Goal: Information Seeking & Learning: Check status

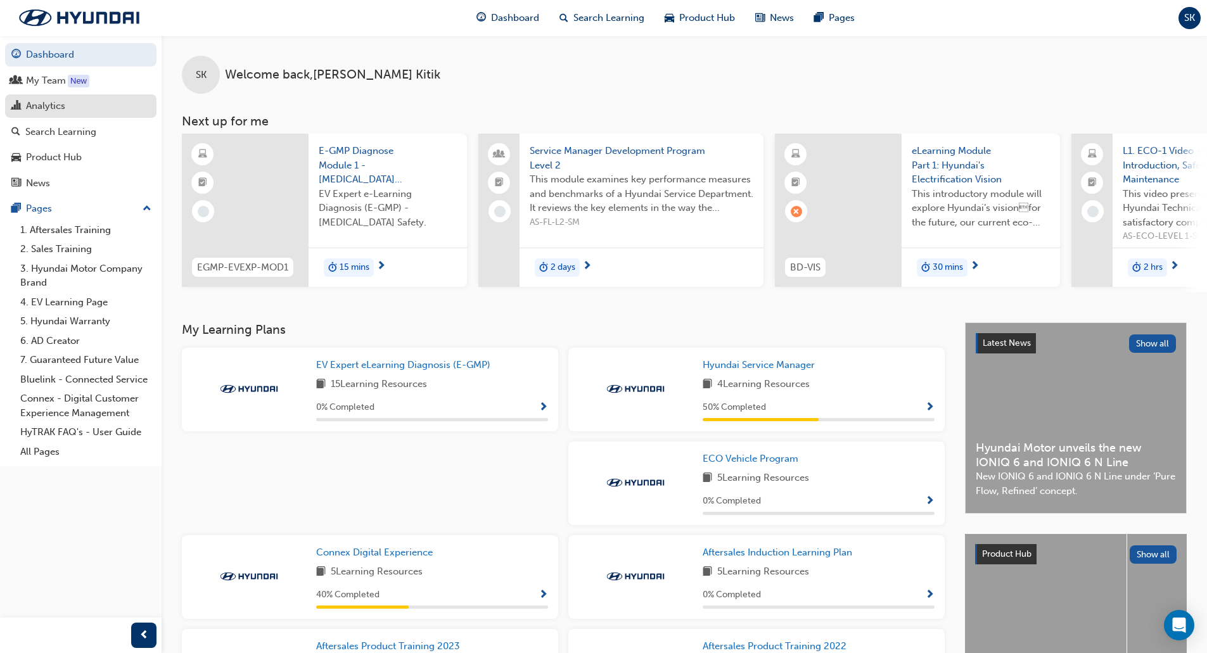
click at [53, 105] on div "Analytics" at bounding box center [45, 106] width 39 height 15
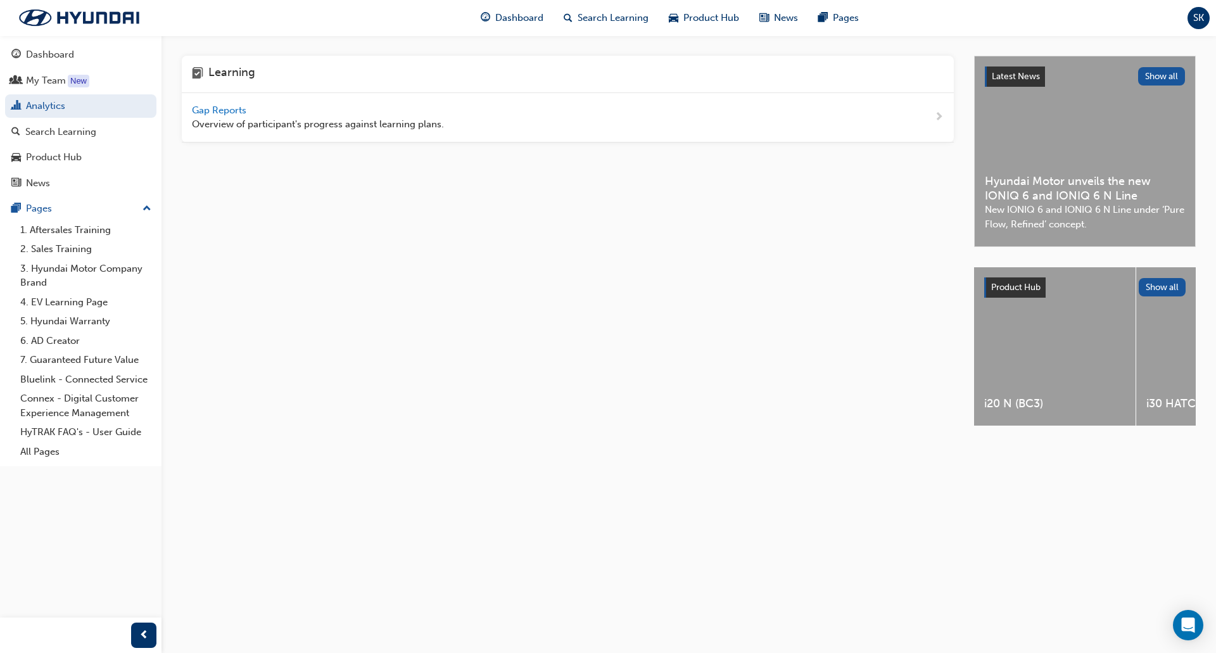
click at [229, 114] on span "Gap Reports" at bounding box center [220, 110] width 57 height 11
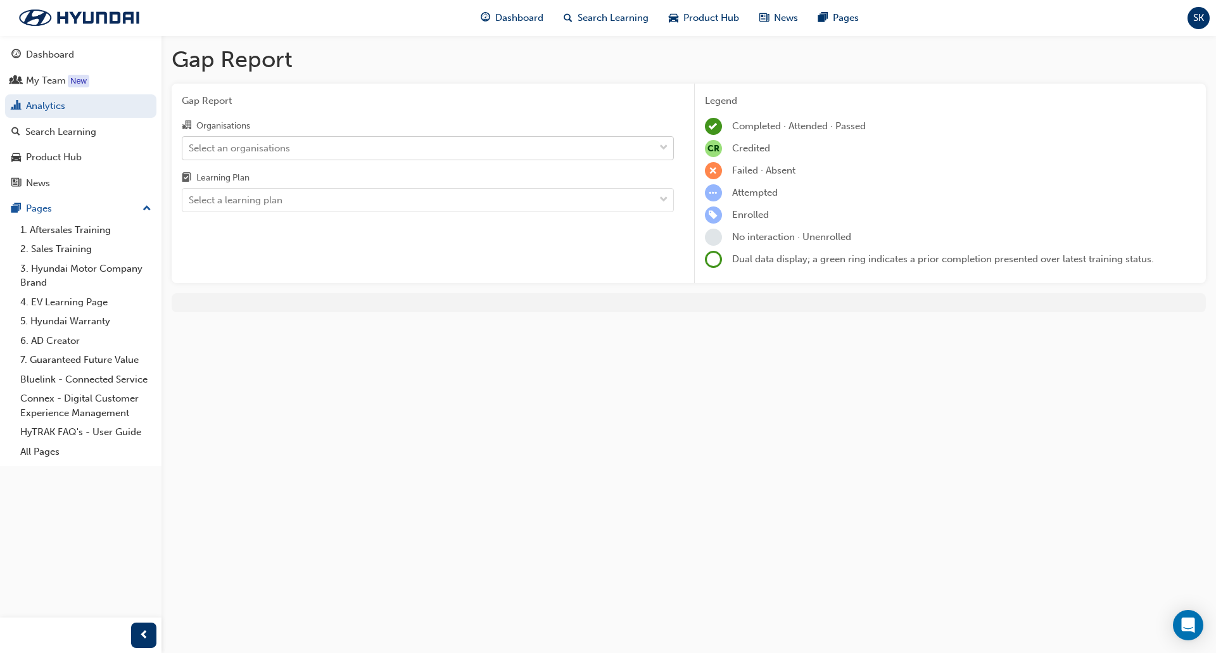
click at [249, 151] on div "Select an organisations" at bounding box center [239, 148] width 101 height 15
click at [190, 151] on input "Organisations Select an organisations" at bounding box center [189, 147] width 1 height 11
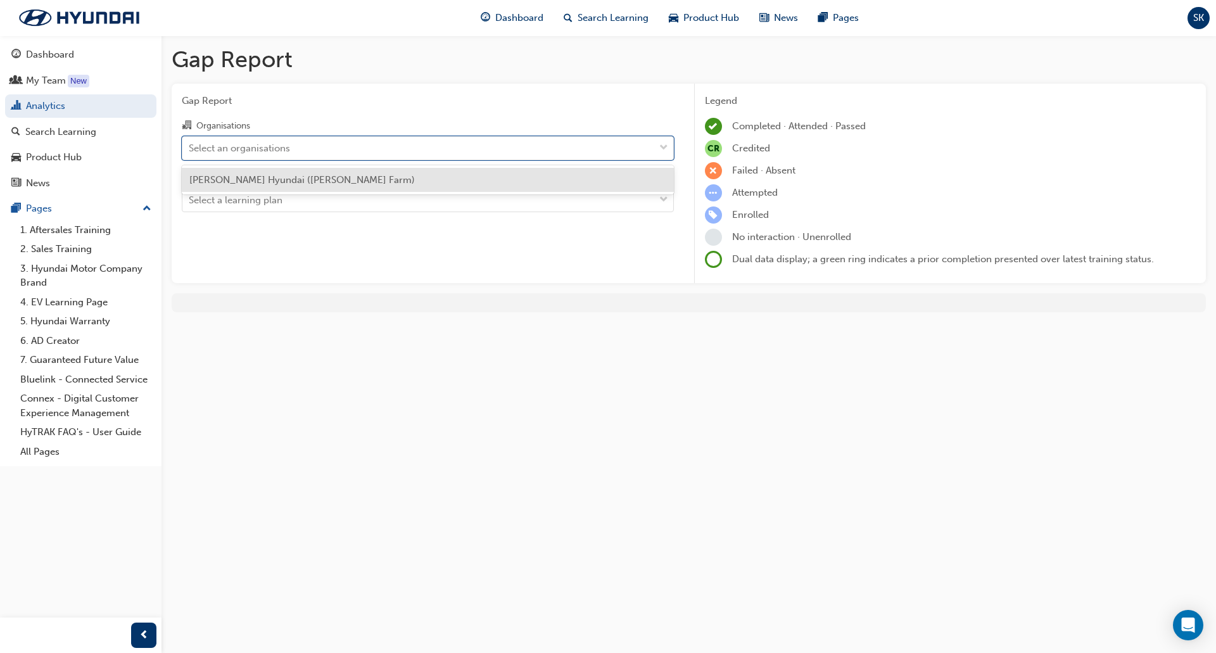
click at [265, 183] on span "[PERSON_NAME] Hyundai ([PERSON_NAME] Farm)" at bounding box center [302, 179] width 226 height 11
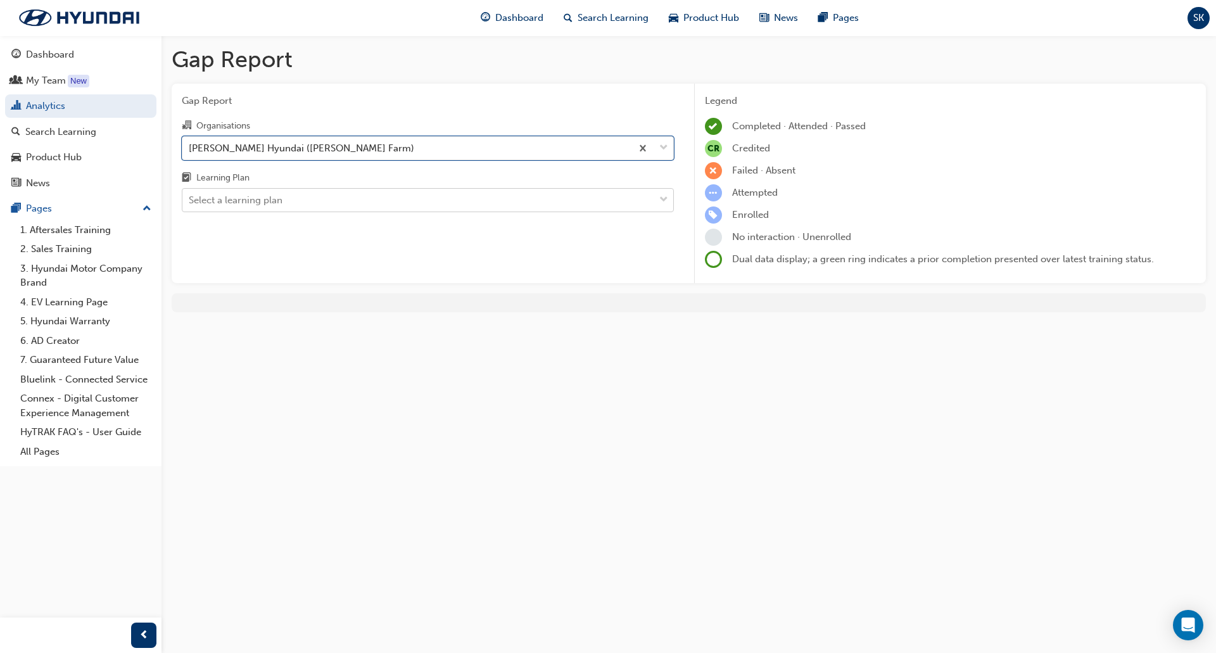
click at [284, 200] on div "Select a learning plan" at bounding box center [418, 200] width 472 height 22
click at [190, 200] on input "Learning Plan Select a learning plan" at bounding box center [189, 199] width 1 height 11
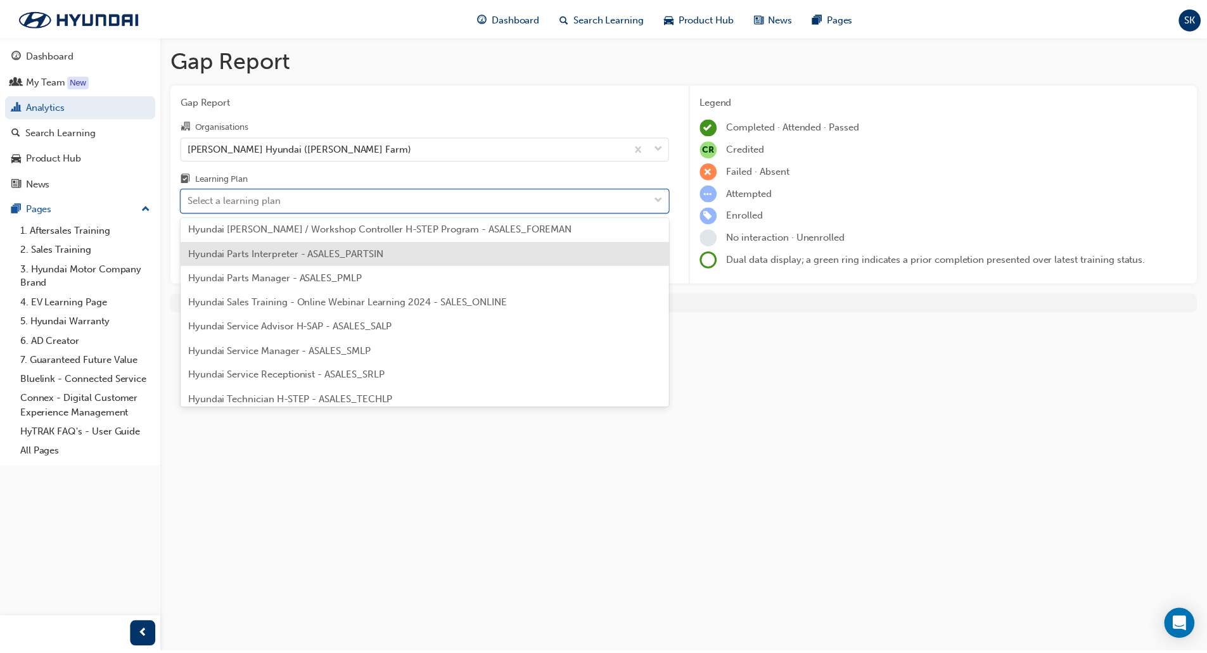
scroll to position [317, 0]
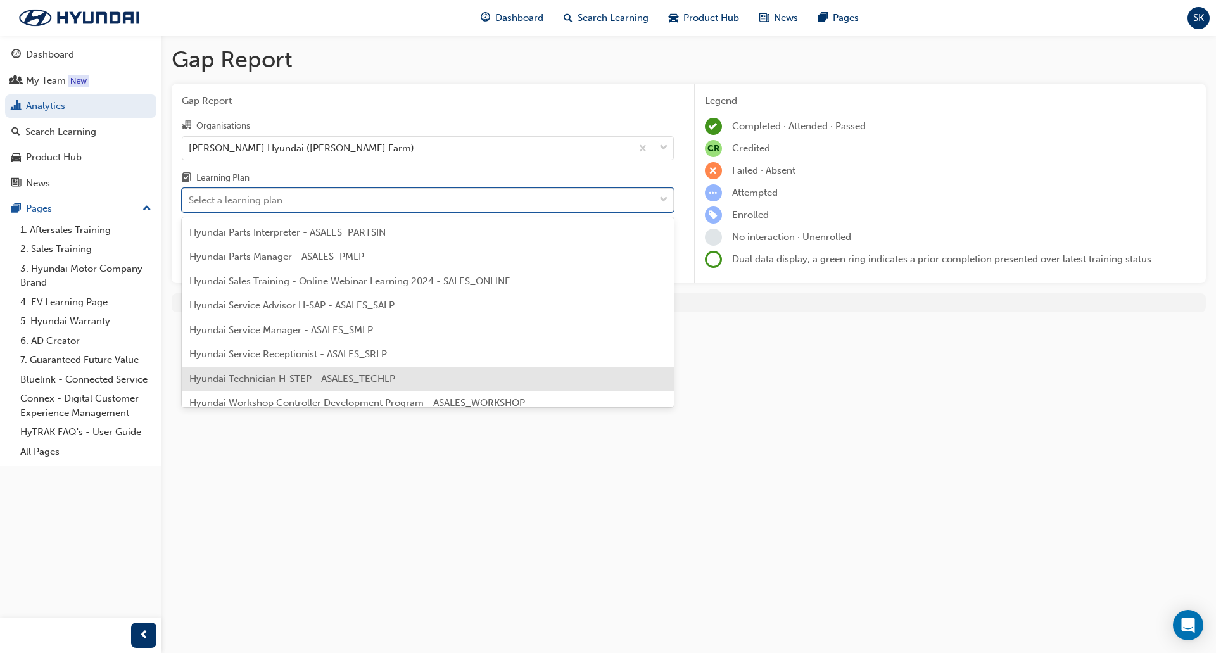
click at [295, 374] on span "Hyundai Technician H-STEP - ASALES_TECHLP" at bounding box center [292, 378] width 206 height 11
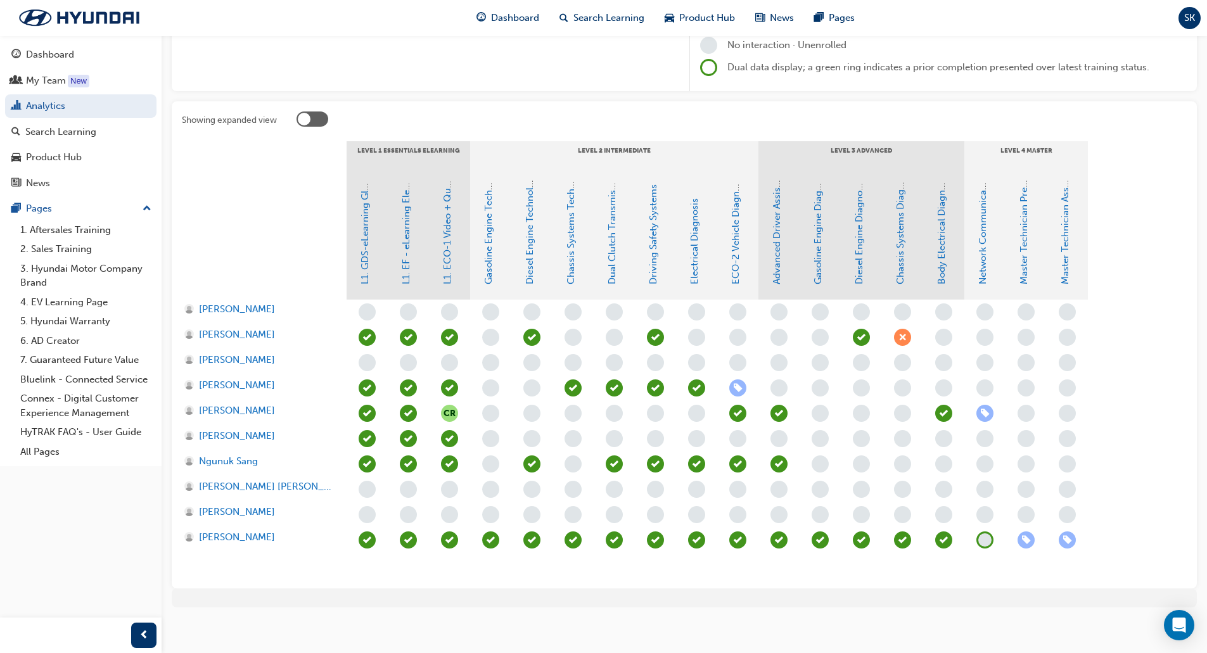
scroll to position [198, 0]
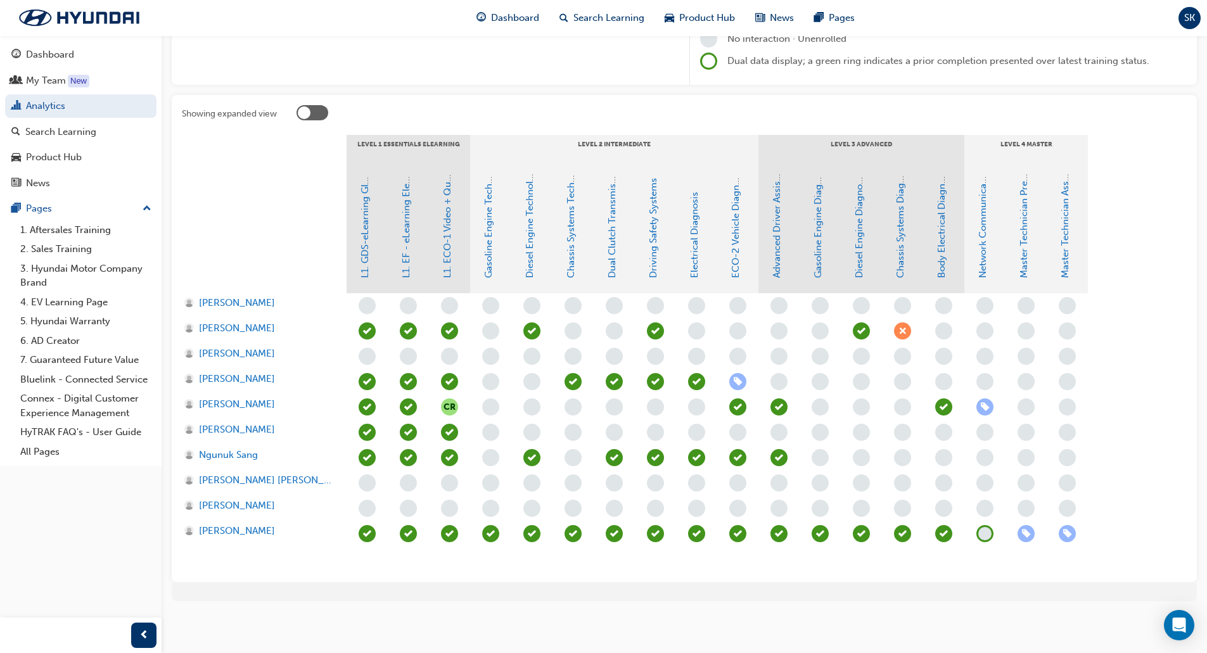
click at [1119, 402] on div "CR" at bounding box center [738, 432] width 782 height 279
click at [984, 405] on span "learningRecordVerb_ENROLL-icon" at bounding box center [984, 406] width 17 height 17
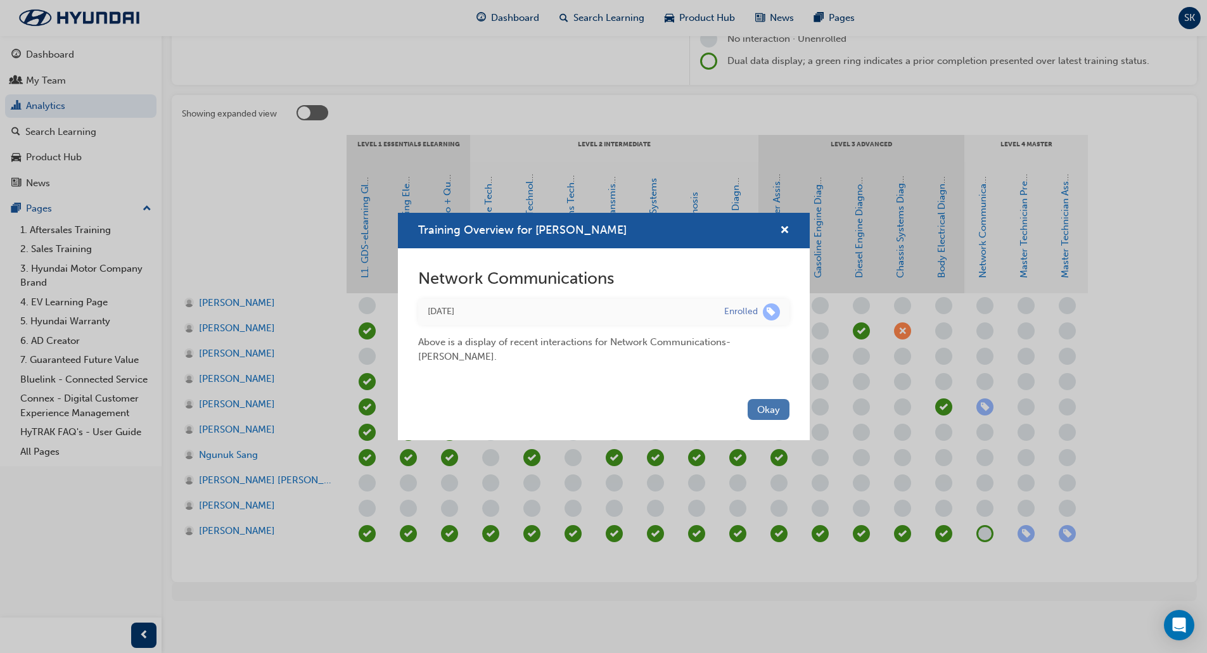
click at [765, 404] on button "Okay" at bounding box center [768, 409] width 42 height 21
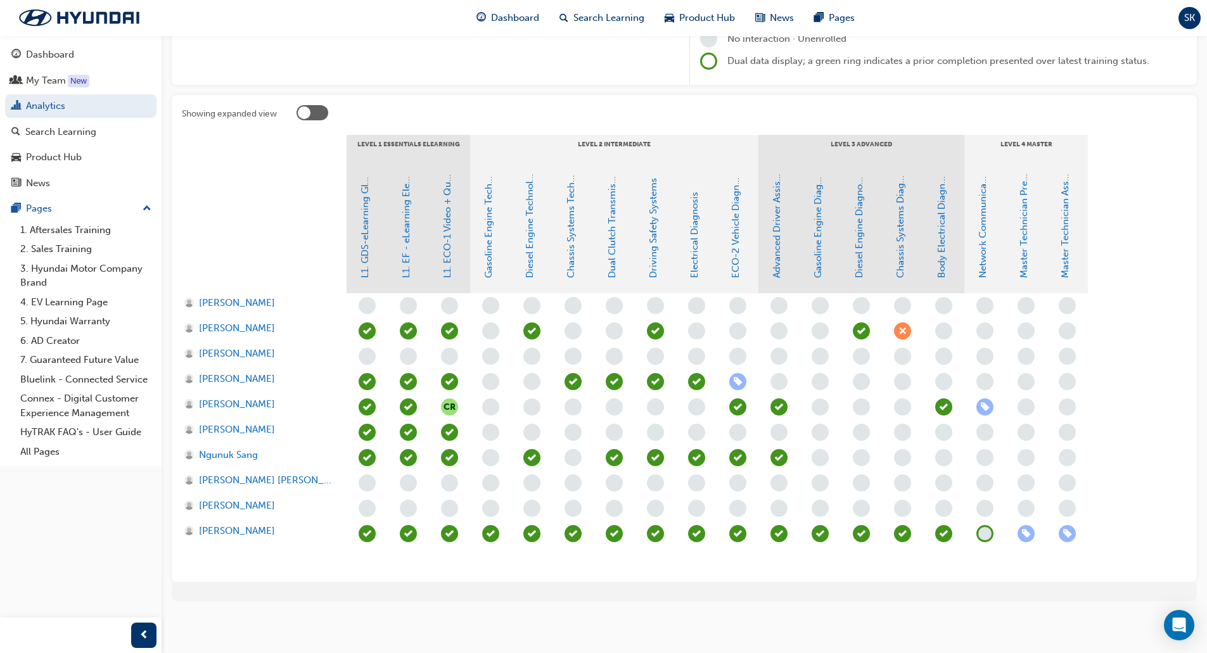
click at [1111, 450] on div "CR" at bounding box center [738, 432] width 782 height 279
